Goal: Task Accomplishment & Management: Use online tool/utility

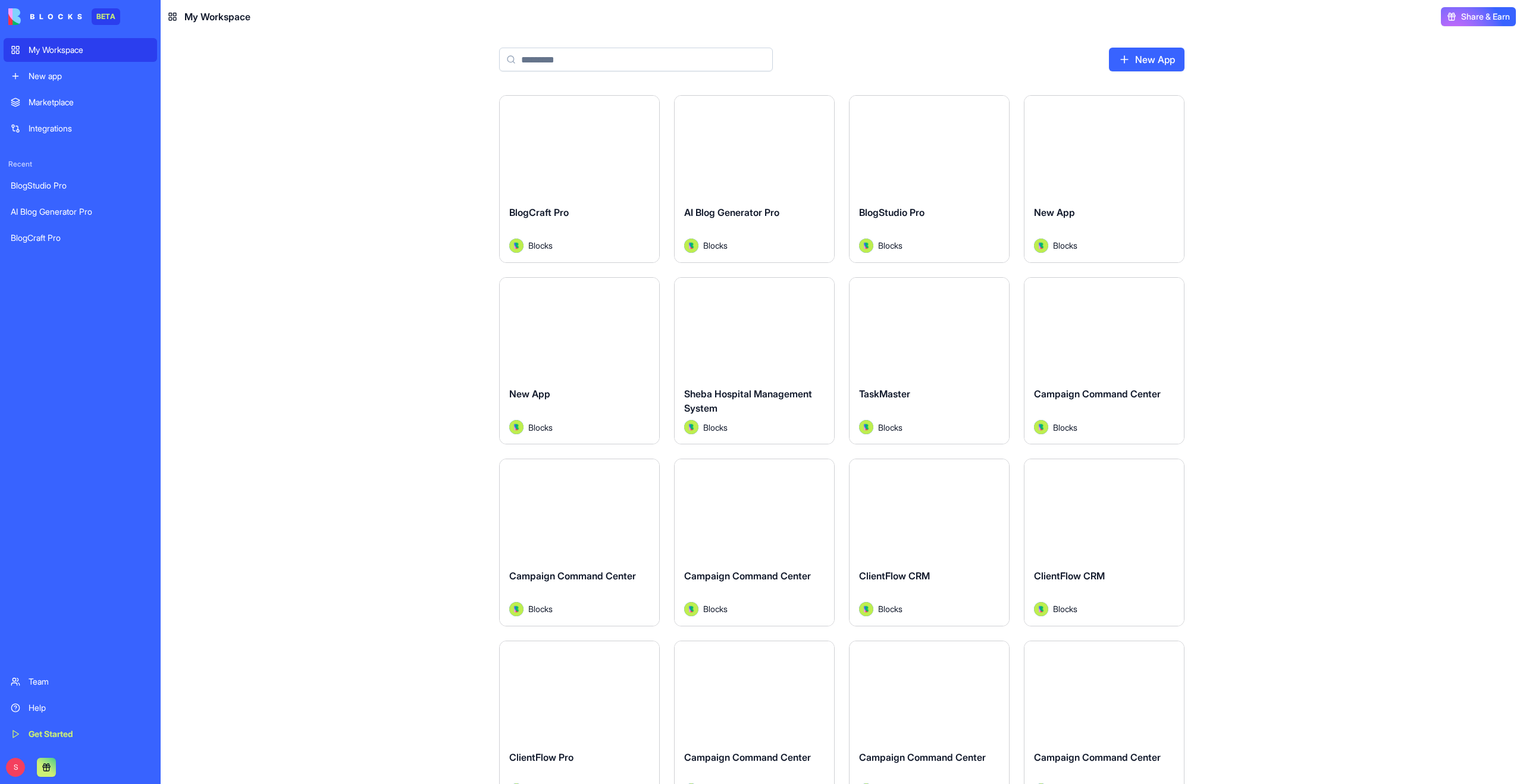
click at [24, 765] on div "S" at bounding box center [35, 767] width 52 height 19
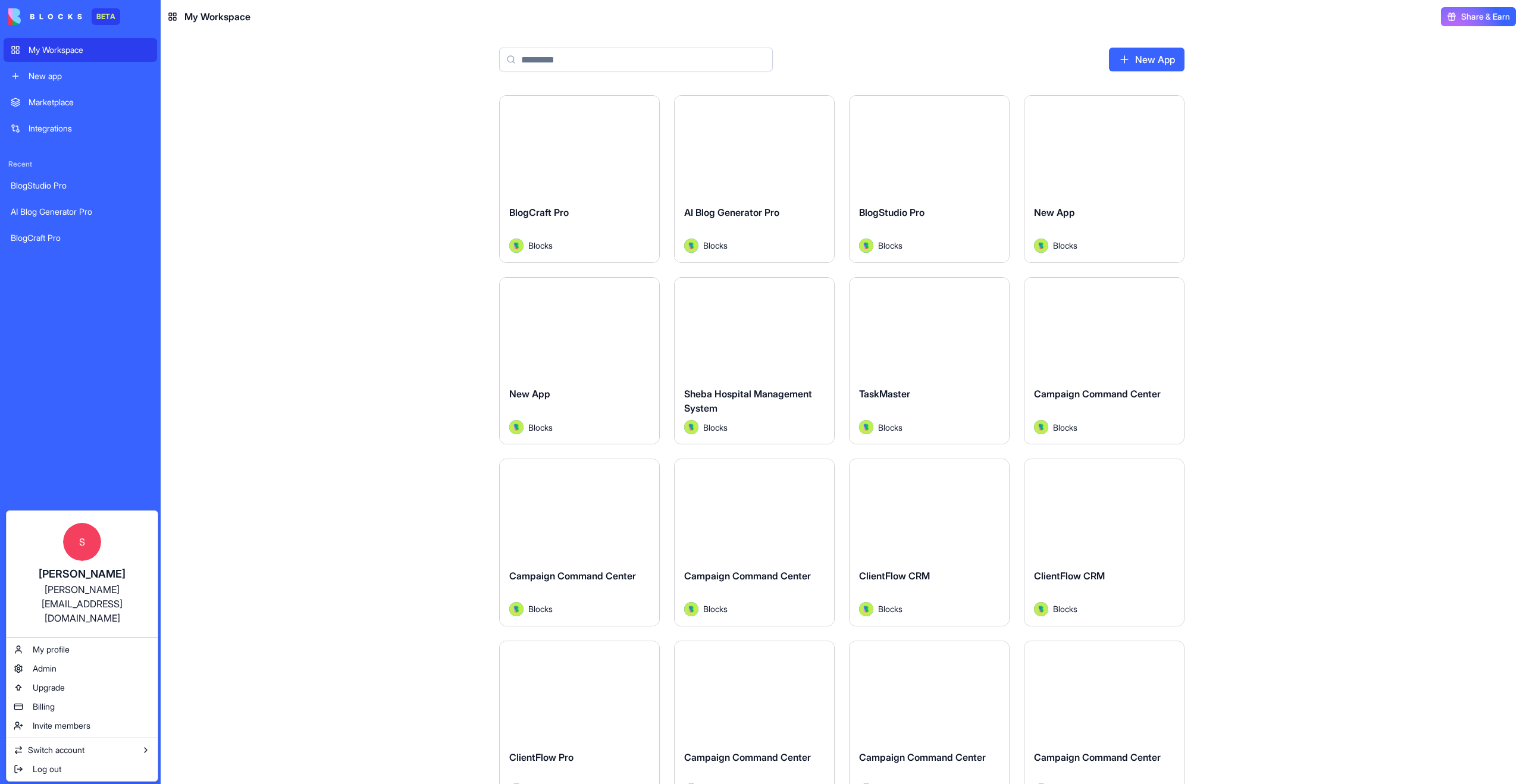
click at [395, 385] on html "BETA My Workspace New app Marketplace Integrations Recent BlogStudio Pro AI Blo…" at bounding box center [761, 392] width 1523 height 784
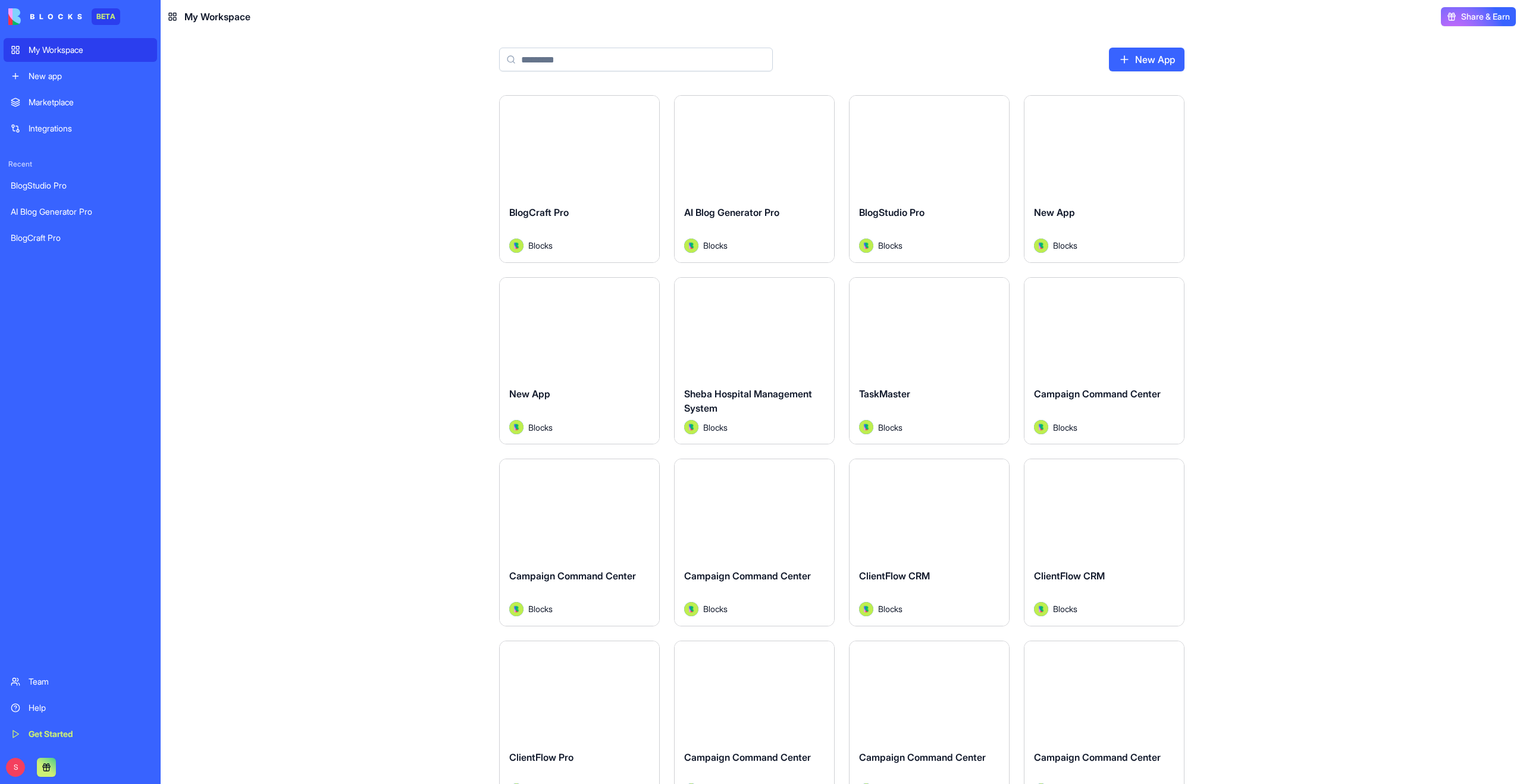
click at [45, 98] on div "Marketplace" at bounding box center [90, 102] width 122 height 12
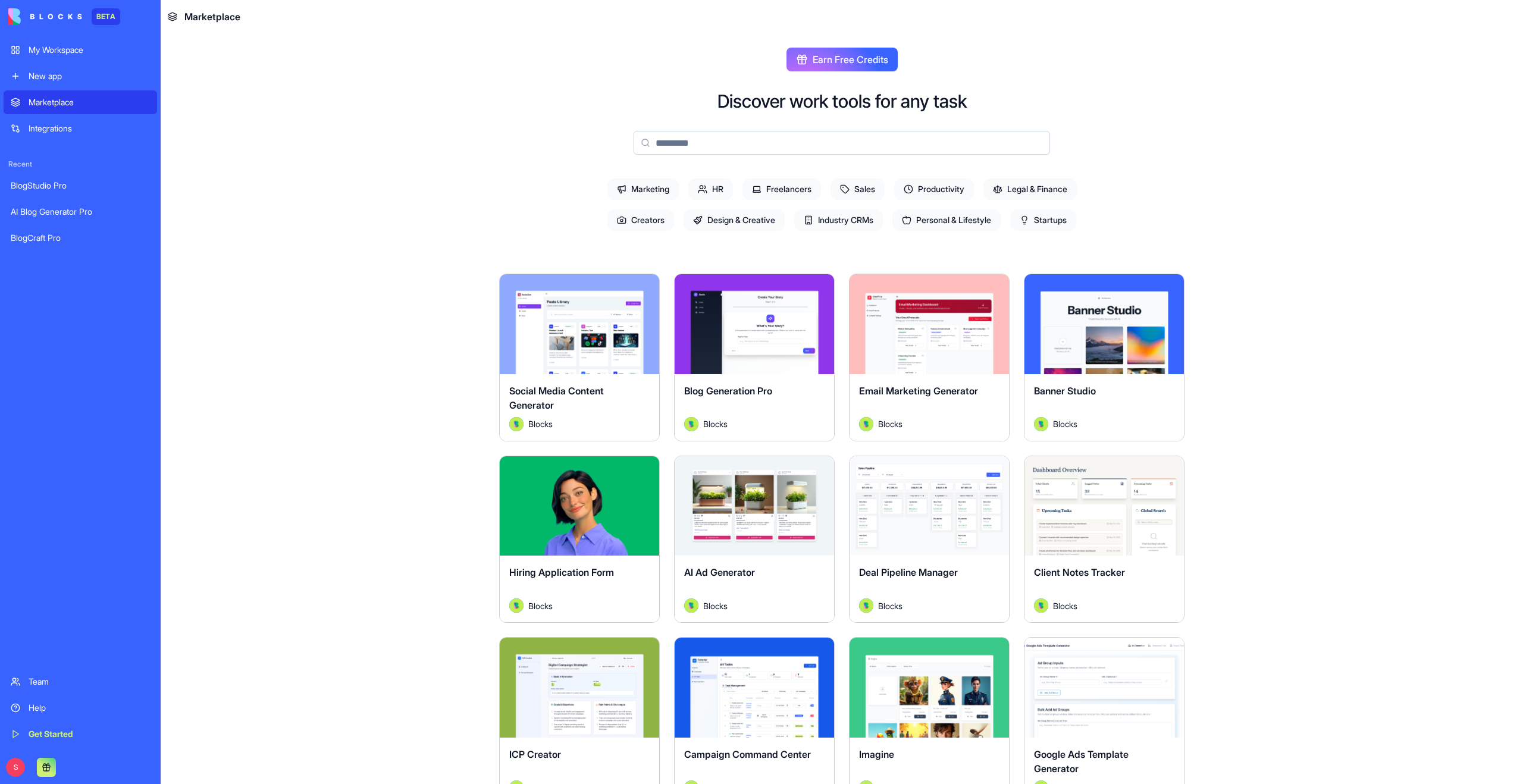
click at [769, 327] on button "Explore" at bounding box center [755, 324] width 90 height 24
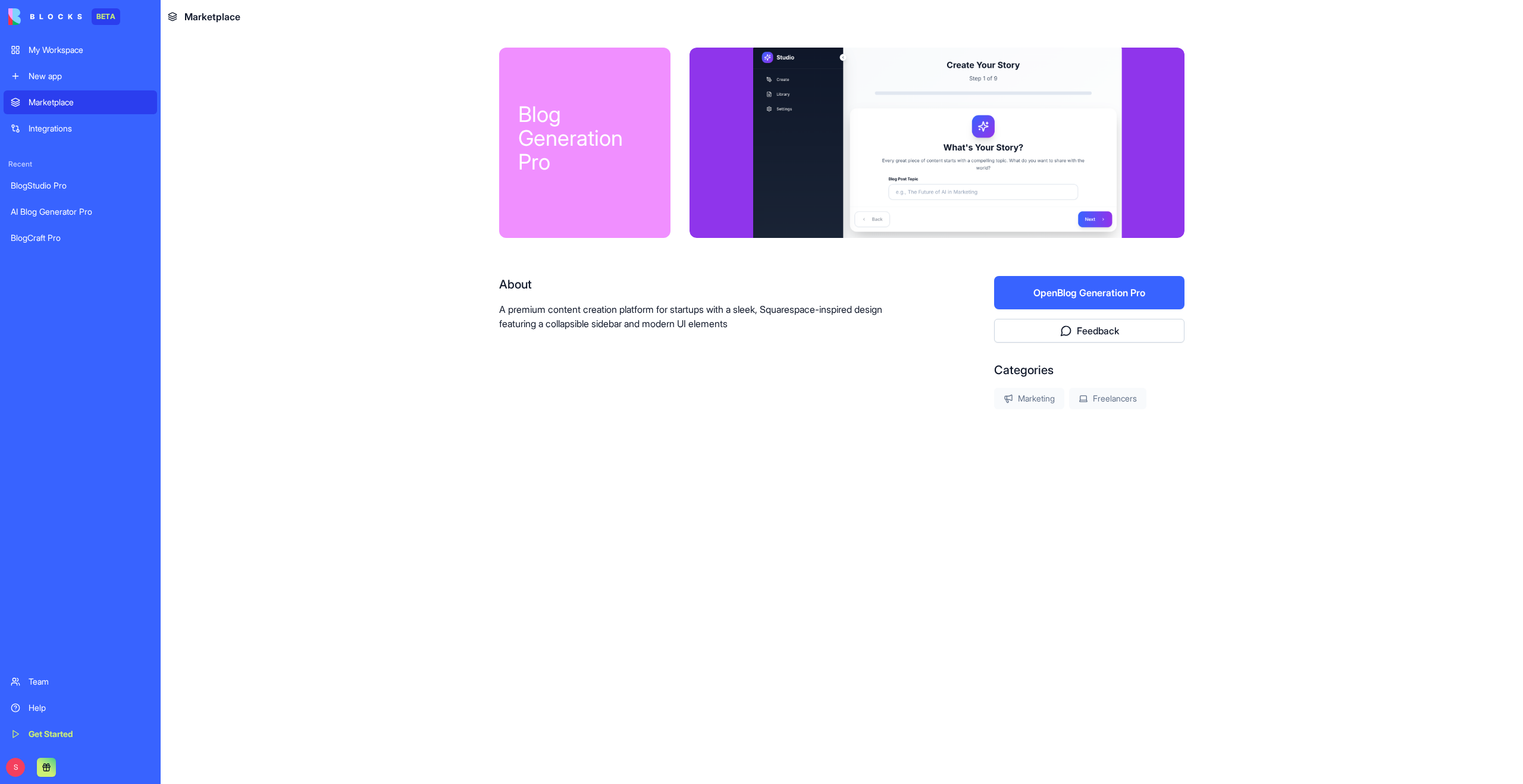
click at [1128, 283] on button "Open Blog Generation Pro" at bounding box center [1089, 293] width 191 height 33
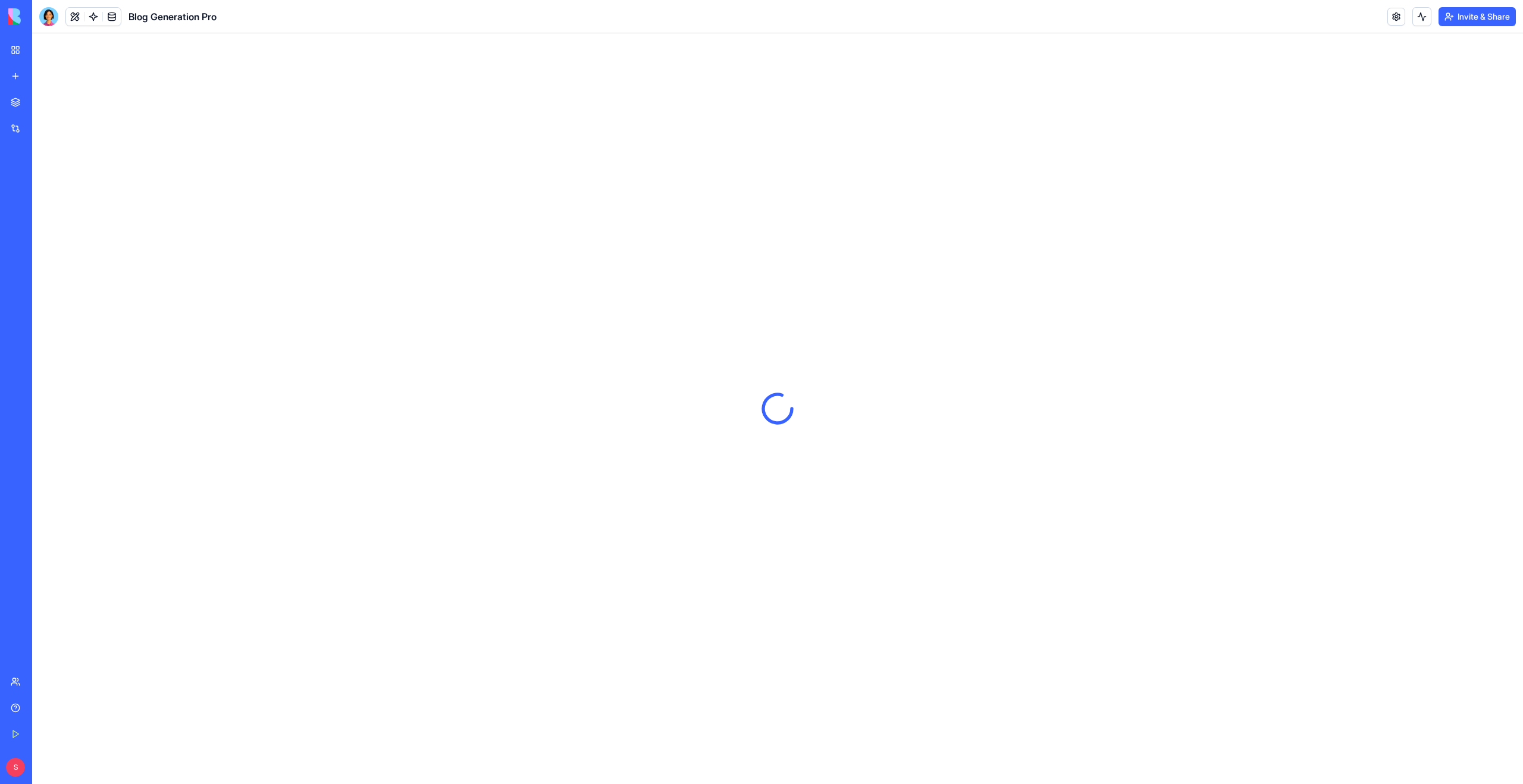
click at [1465, 13] on button "Invite & Share" at bounding box center [1477, 17] width 77 height 19
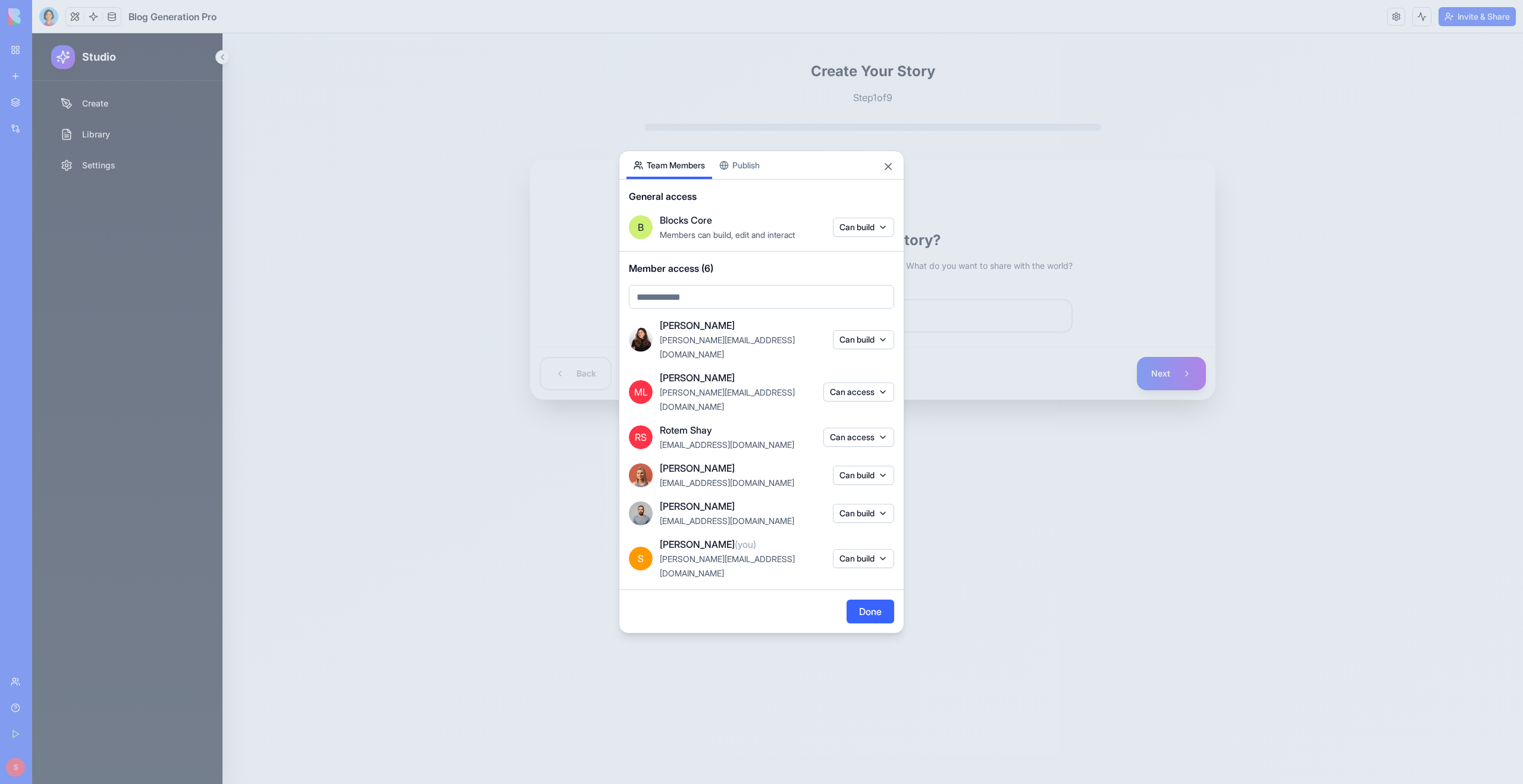
click at [882, 392] on button "Can access" at bounding box center [858, 392] width 71 height 19
click at [883, 434] on div "Can build" at bounding box center [858, 435] width 90 height 19
click at [787, 434] on div at bounding box center [761, 392] width 1523 height 784
click at [838, 428] on button "Can access" at bounding box center [858, 437] width 71 height 19
click at [853, 472] on div "Can build" at bounding box center [858, 473] width 90 height 19
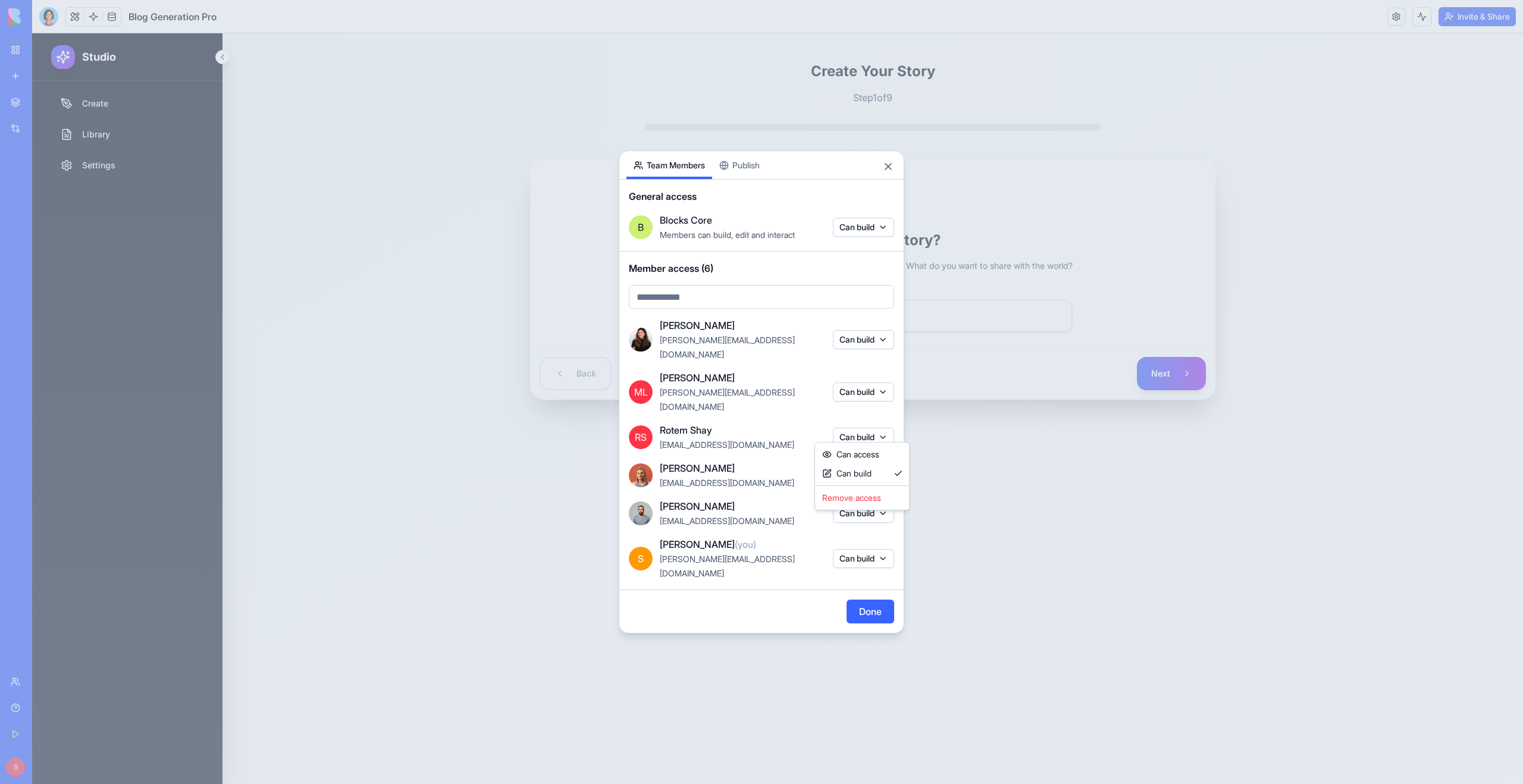
click at [770, 563] on div at bounding box center [761, 392] width 1523 height 784
click at [863, 599] on button "Done" at bounding box center [870, 611] width 47 height 24
